Goal: Find specific page/section: Find specific page/section

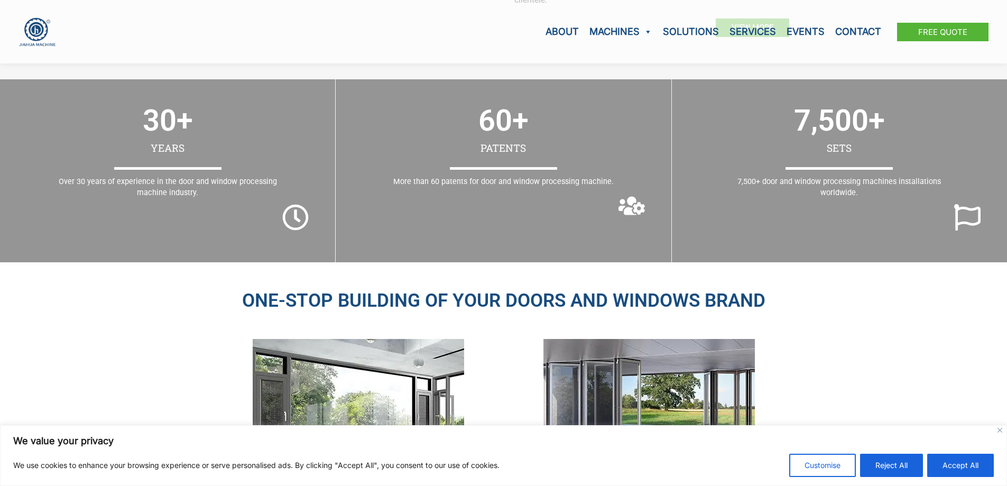
scroll to position [1004, 0]
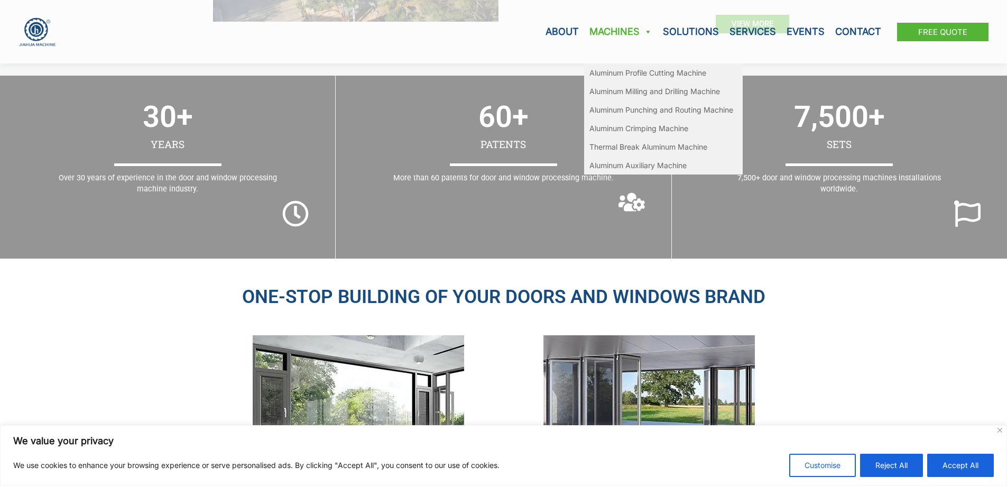
click at [611, 32] on link "Machines" at bounding box center [620, 31] width 73 height 63
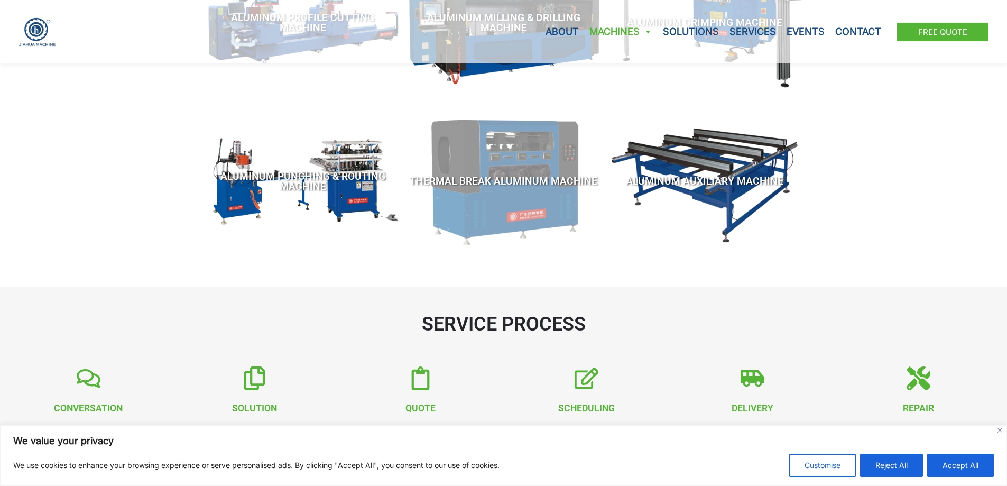
scroll to position [317, 0]
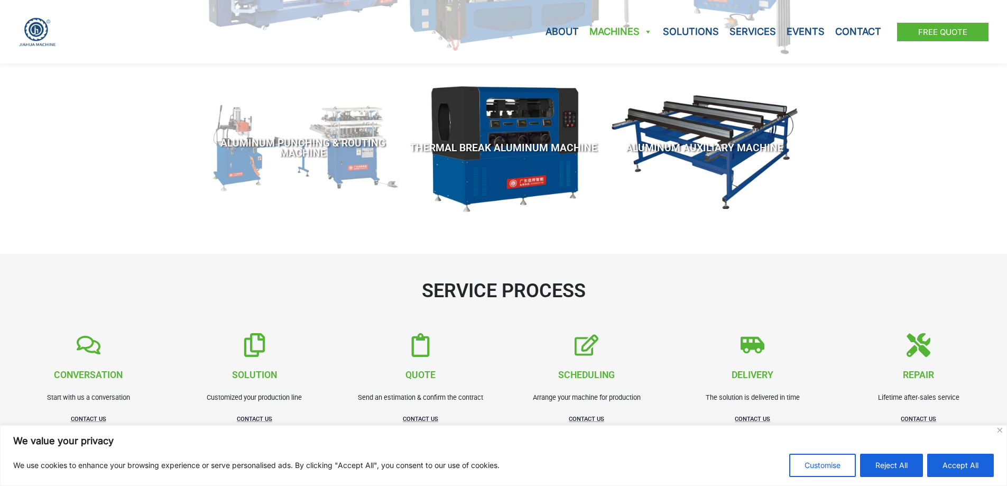
click at [225, 149] on span "Aluminum Punching & Routing Machine" at bounding box center [303, 148] width 190 height 20
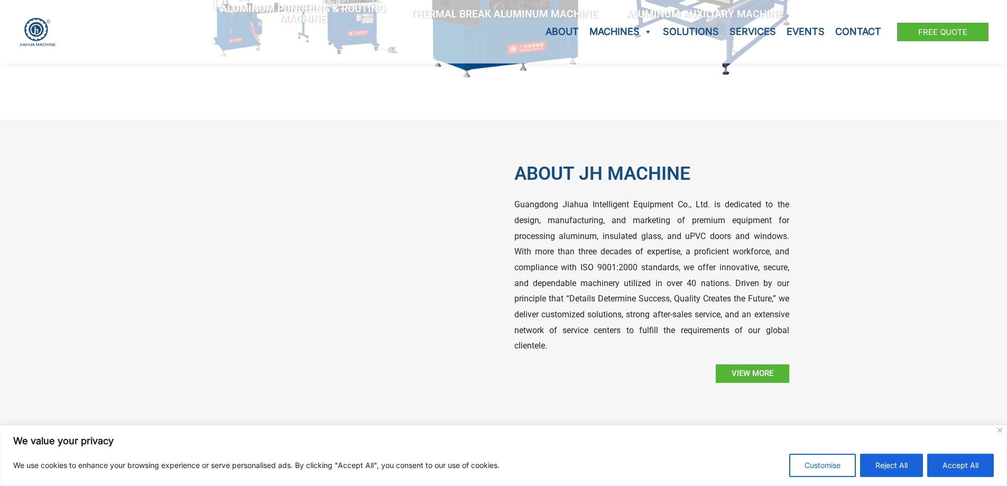
scroll to position [845, 0]
